Goal: Navigation & Orientation: Find specific page/section

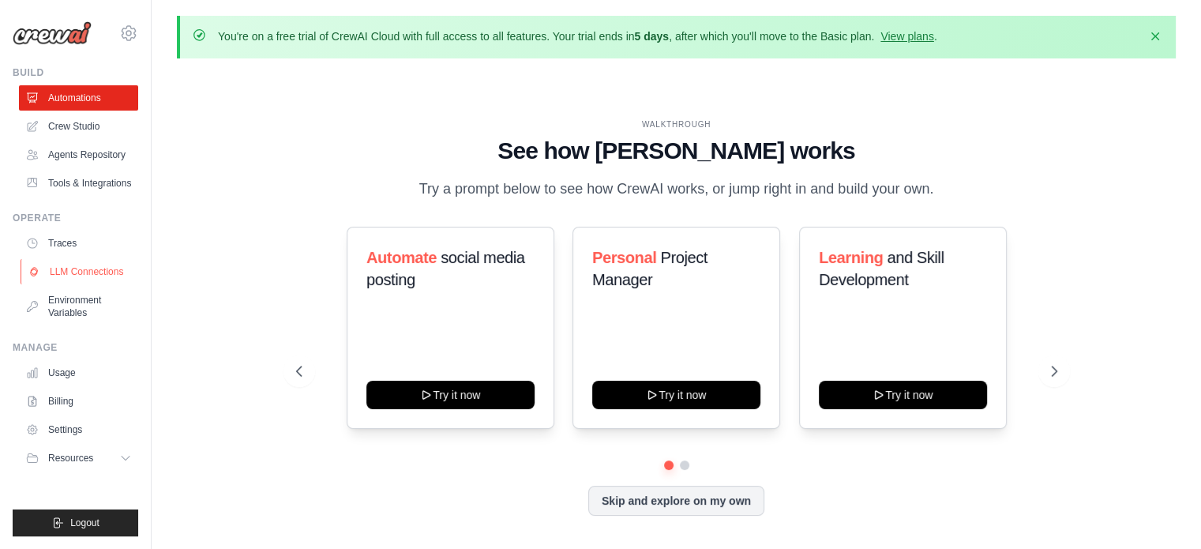
click at [66, 269] on link "LLM Connections" at bounding box center [80, 271] width 119 height 25
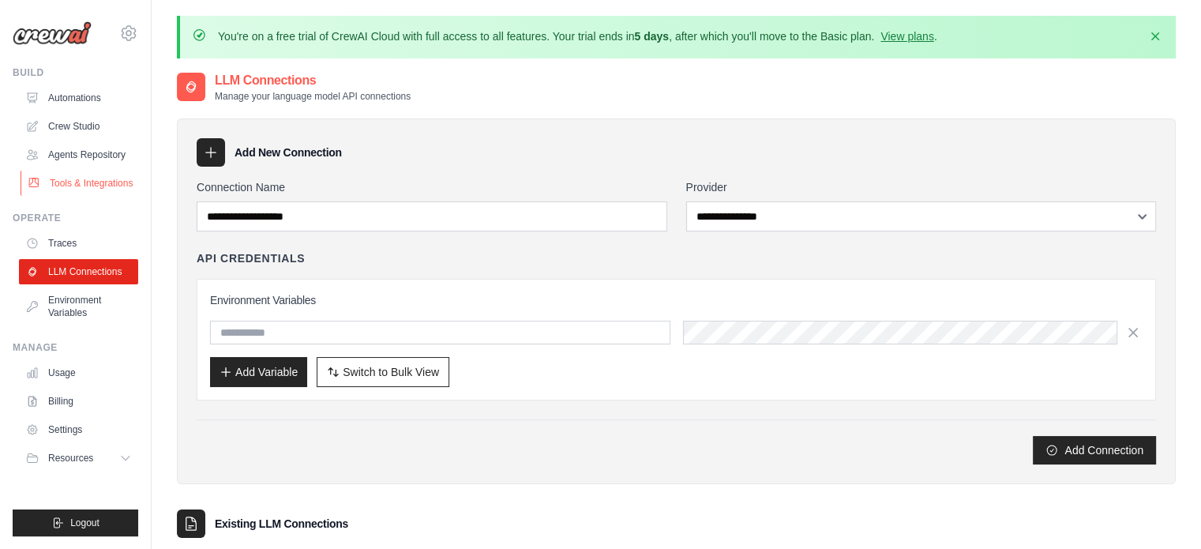
click at [102, 187] on link "Tools & Integrations" at bounding box center [80, 182] width 119 height 25
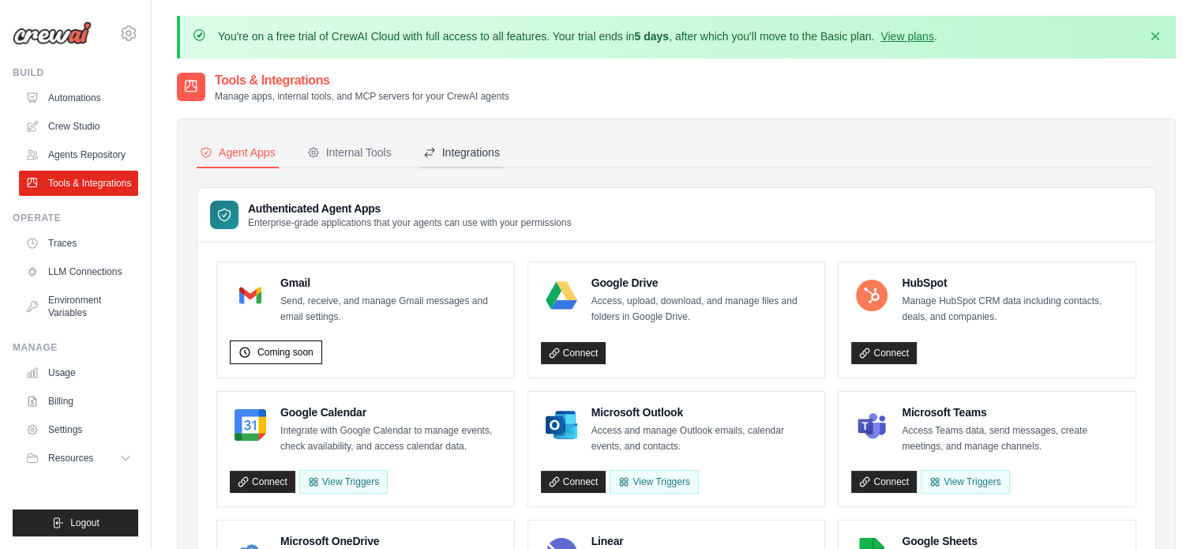
click at [448, 160] on button "Integrations" at bounding box center [461, 153] width 83 height 30
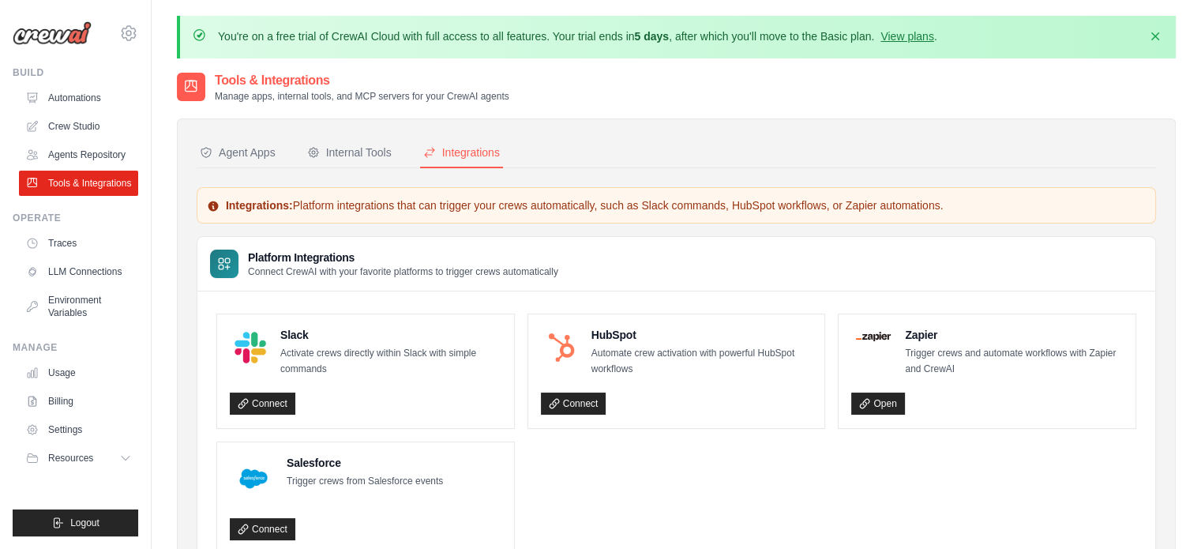
scroll to position [86, 0]
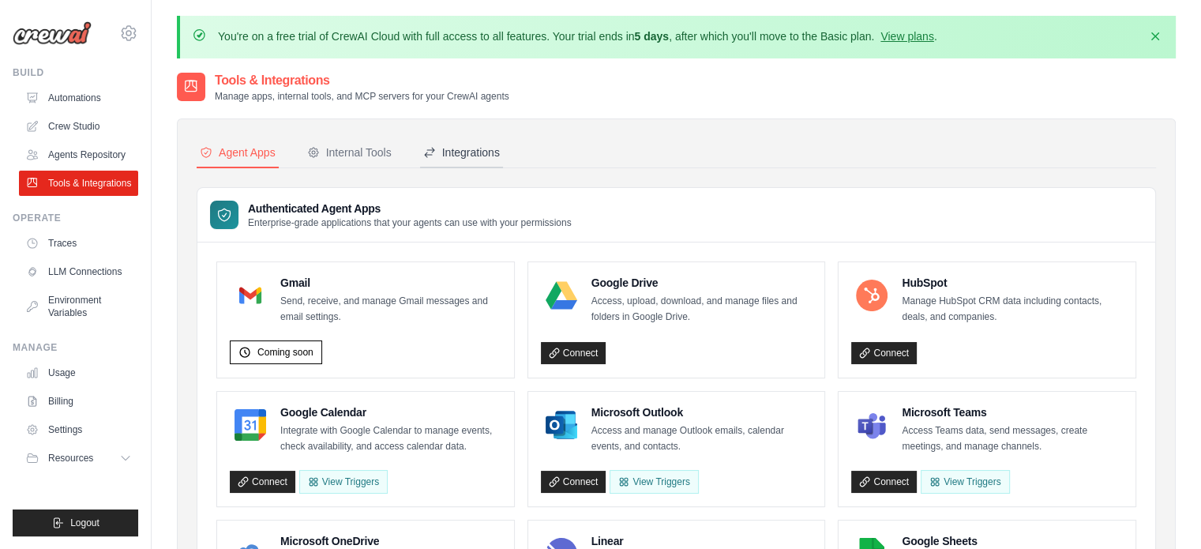
click at [448, 144] on div "Integrations" at bounding box center [461, 152] width 77 height 16
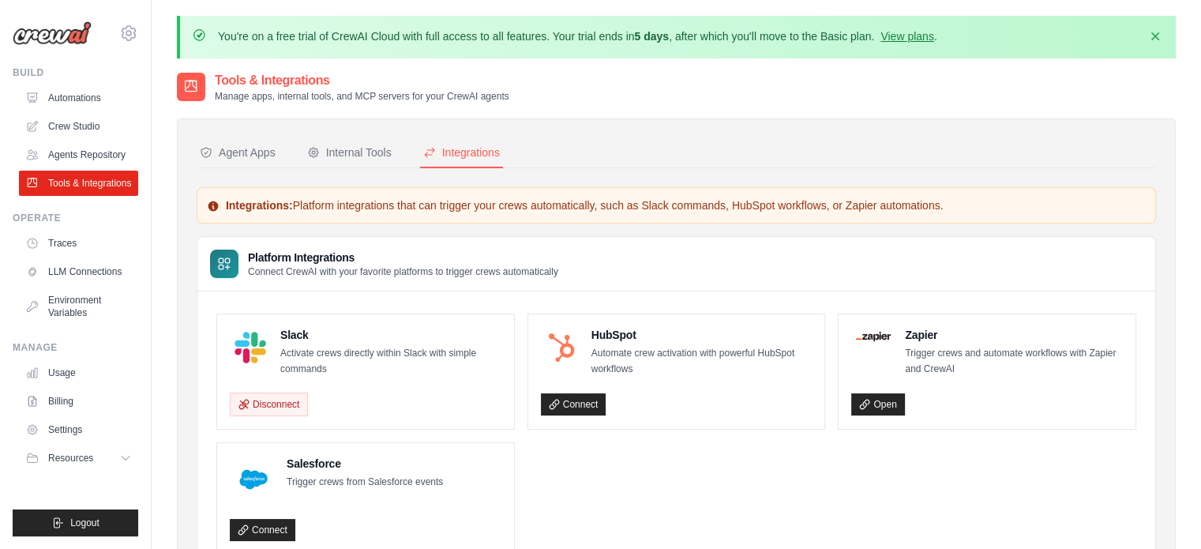
drag, startPoint x: 317, startPoint y: 386, endPoint x: 333, endPoint y: 343, distance: 45.7
click at [333, 343] on div "Slack Activate crews directly within Slack with simple commands Disconnect" at bounding box center [366, 371] width 272 height 89
click at [333, 346] on p "Activate crews directly within Slack with simple commands" at bounding box center [390, 361] width 221 height 31
click at [436, 388] on div "Disconnect" at bounding box center [366, 401] width 272 height 30
click at [111, 91] on link "Automations" at bounding box center [80, 97] width 119 height 25
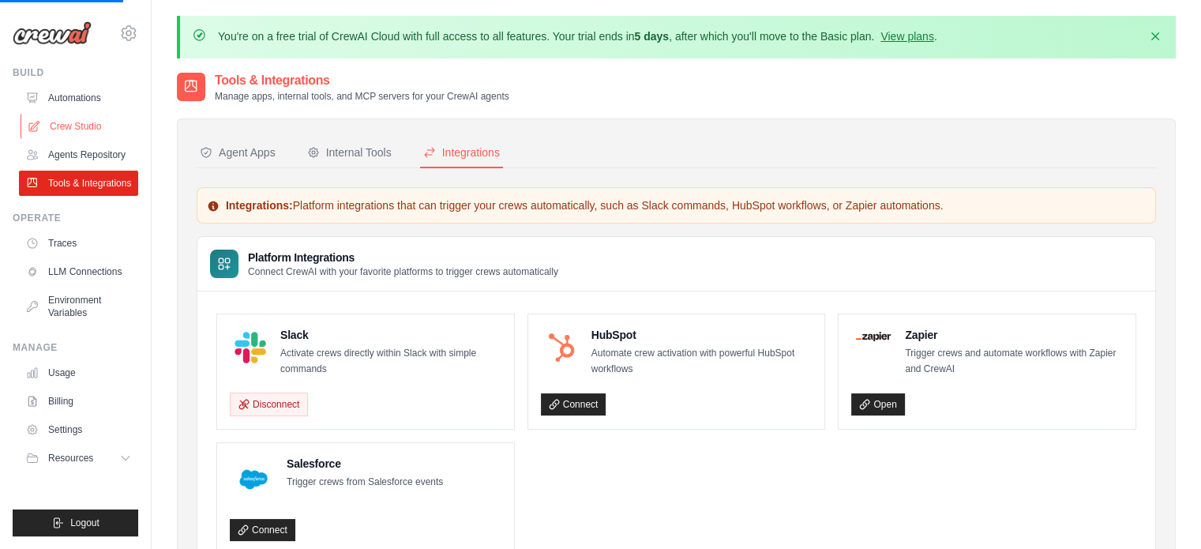
click at [92, 138] on link "Crew Studio" at bounding box center [80, 126] width 119 height 25
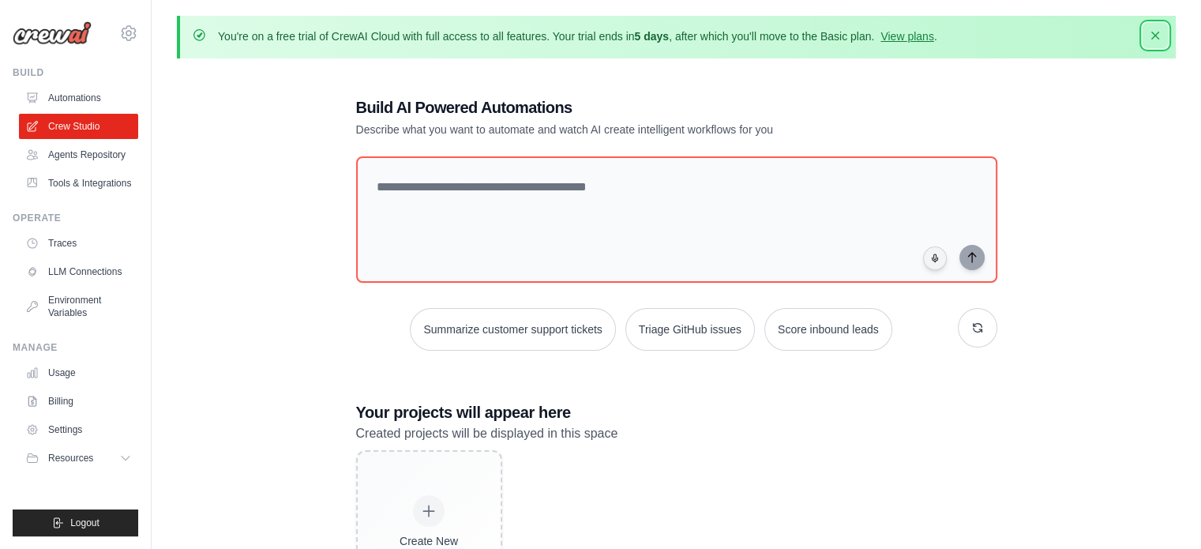
click at [1165, 26] on button "Dismiss" at bounding box center [1154, 35] width 25 height 25
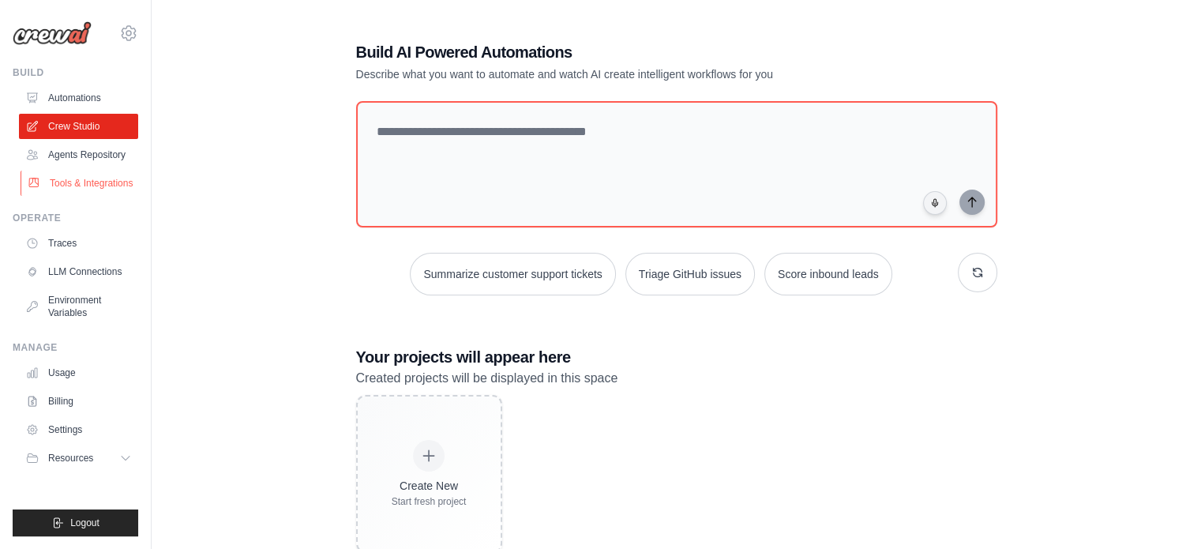
click at [73, 176] on link "Tools & Integrations" at bounding box center [80, 182] width 119 height 25
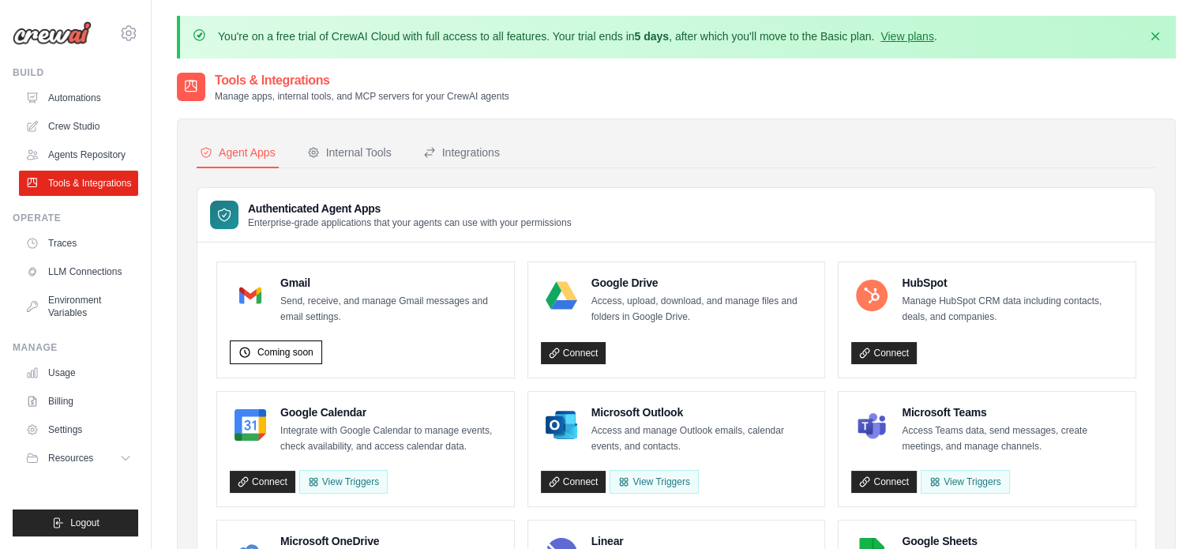
click at [89, 478] on ul "Build Automations Crew Studio Agents Repository Tools & Integrations" at bounding box center [76, 301] width 126 height 470
click at [117, 460] on button "Resources" at bounding box center [80, 457] width 119 height 25
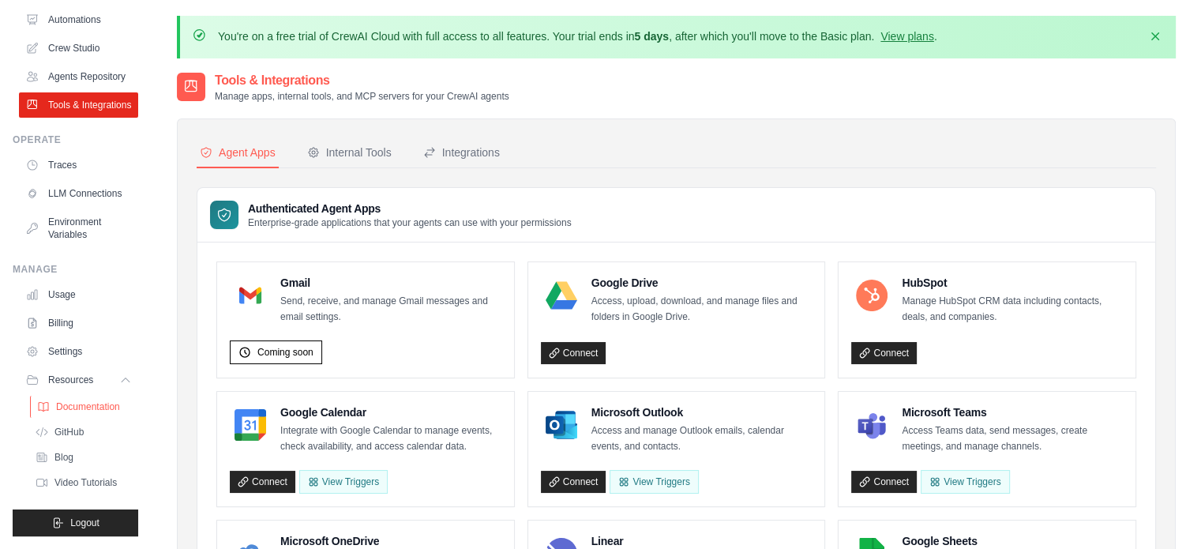
click at [85, 399] on link "Documentation" at bounding box center [85, 406] width 110 height 22
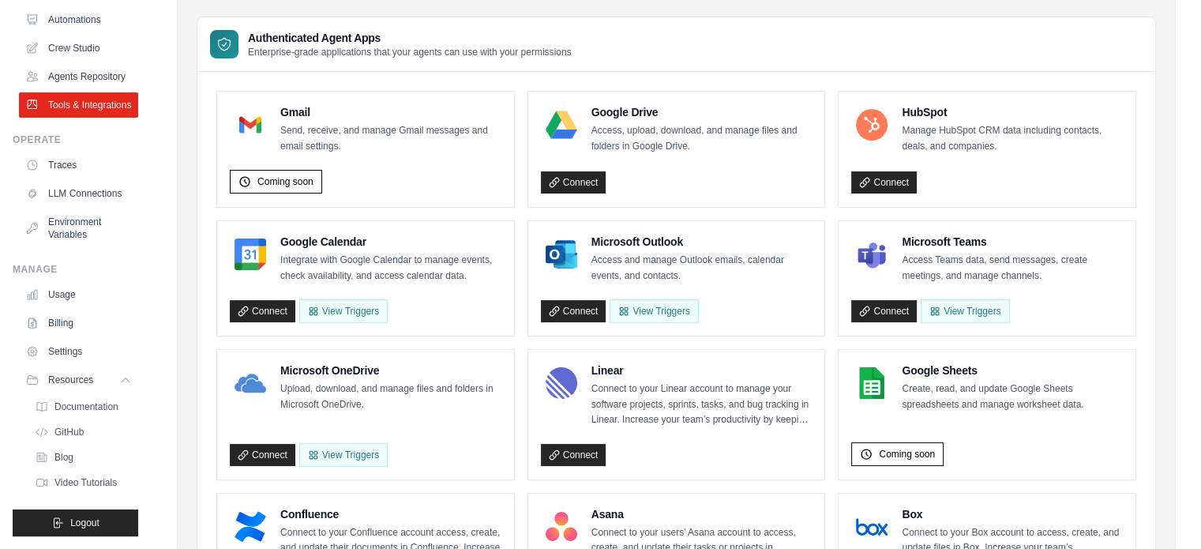
scroll to position [172, 0]
